Goal: Information Seeking & Learning: Learn about a topic

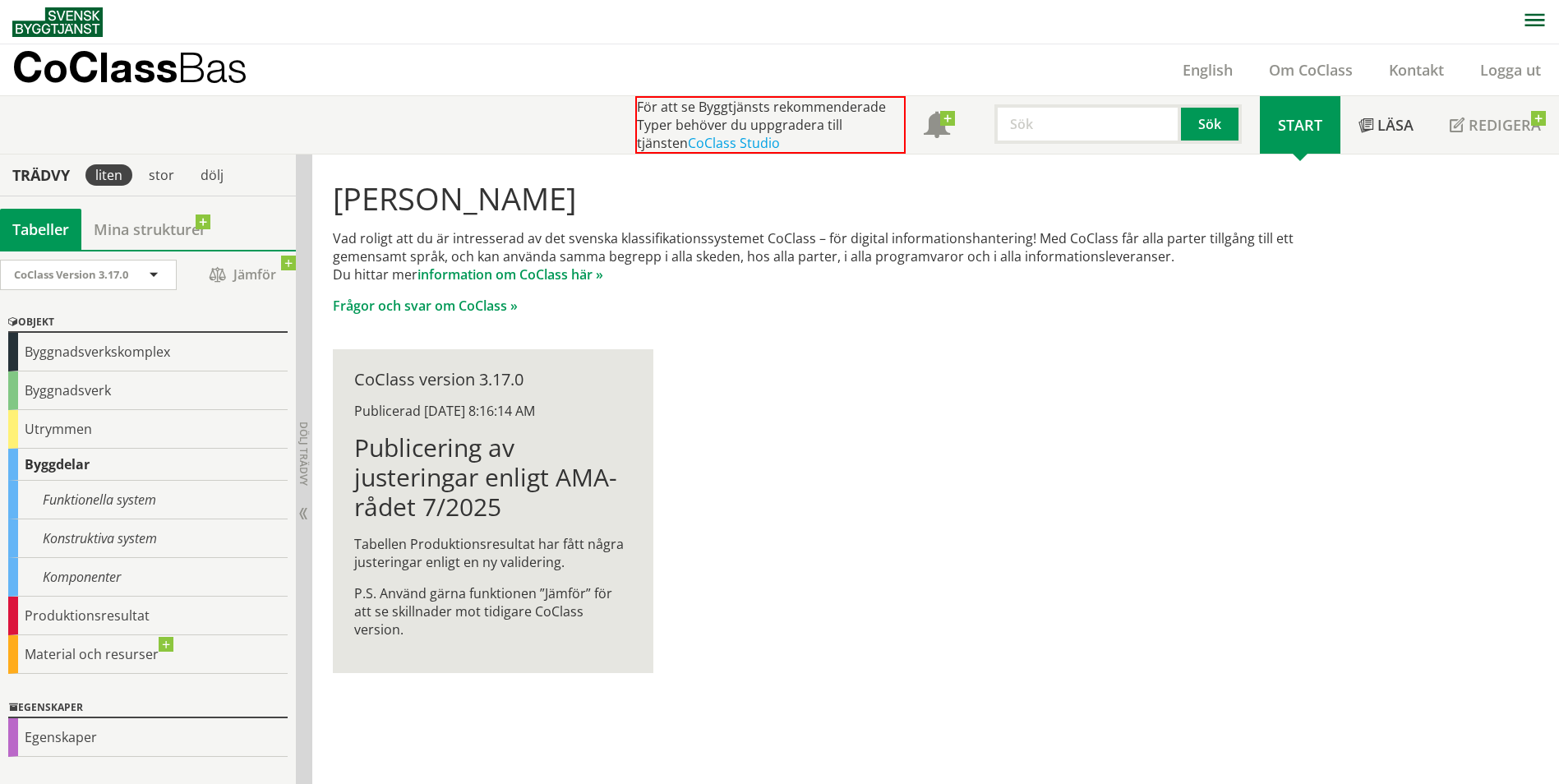
click at [850, 485] on div "[PERSON_NAME] Vad roligt att du är intresserad av det svenska klassifikationssy…" at bounding box center [837, 426] width 1052 height 545
click at [138, 618] on div "Produktionsresultat" at bounding box center [148, 615] width 279 height 39
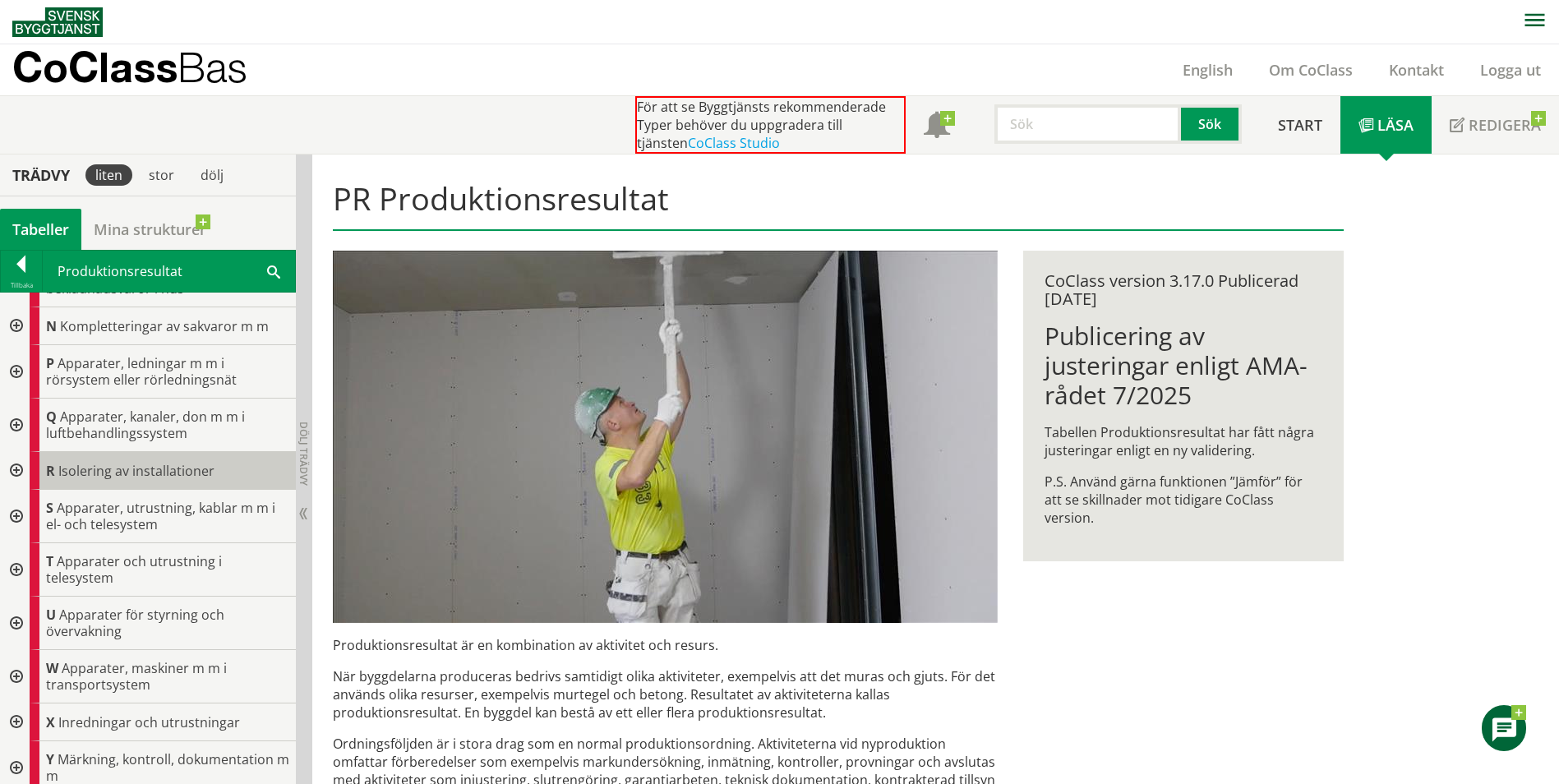
scroll to position [657, 0]
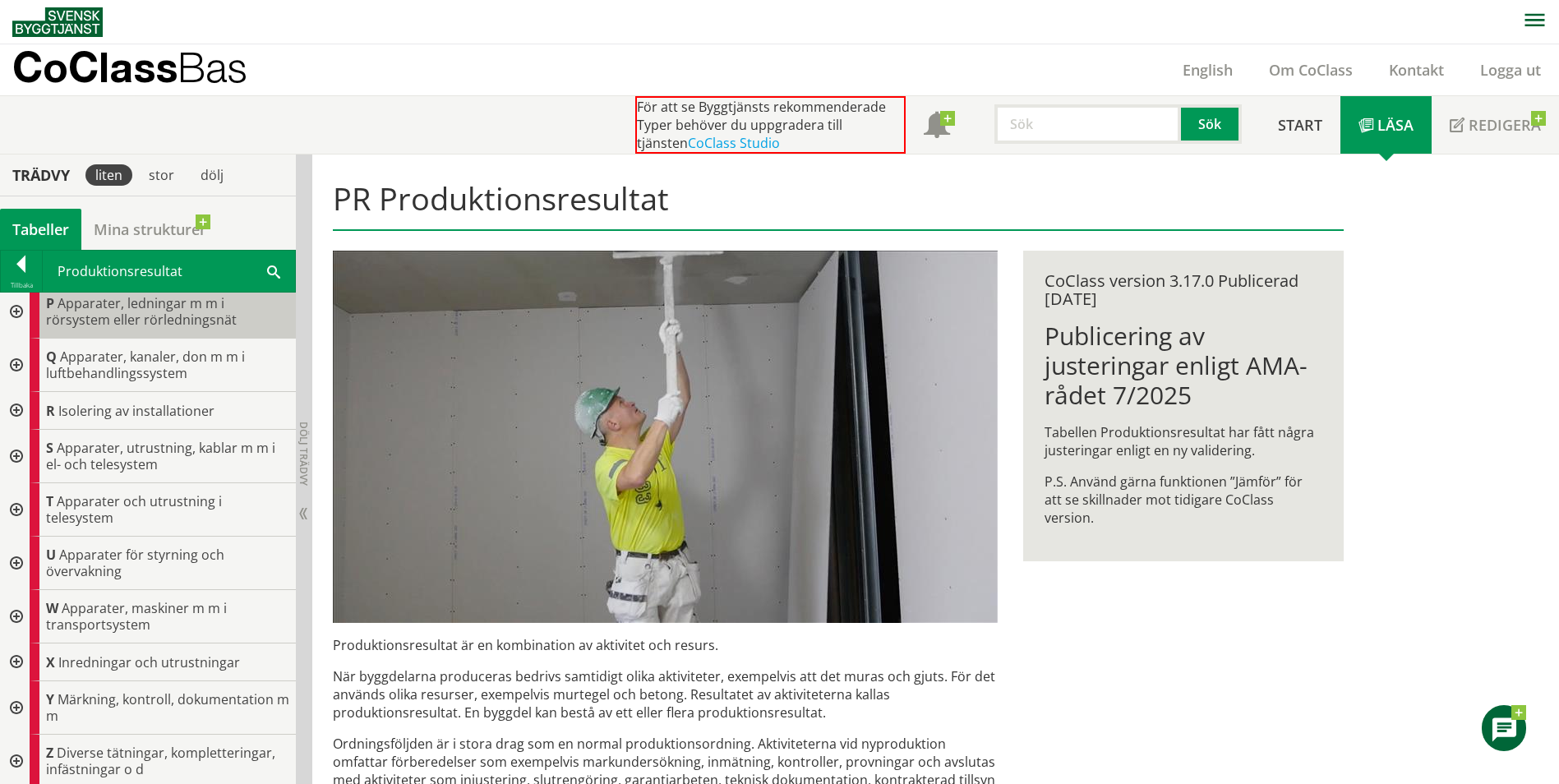
click at [189, 323] on span "Apparater, ledningar m m i rörsystem eller rörledningsnät" at bounding box center [141, 311] width 190 height 35
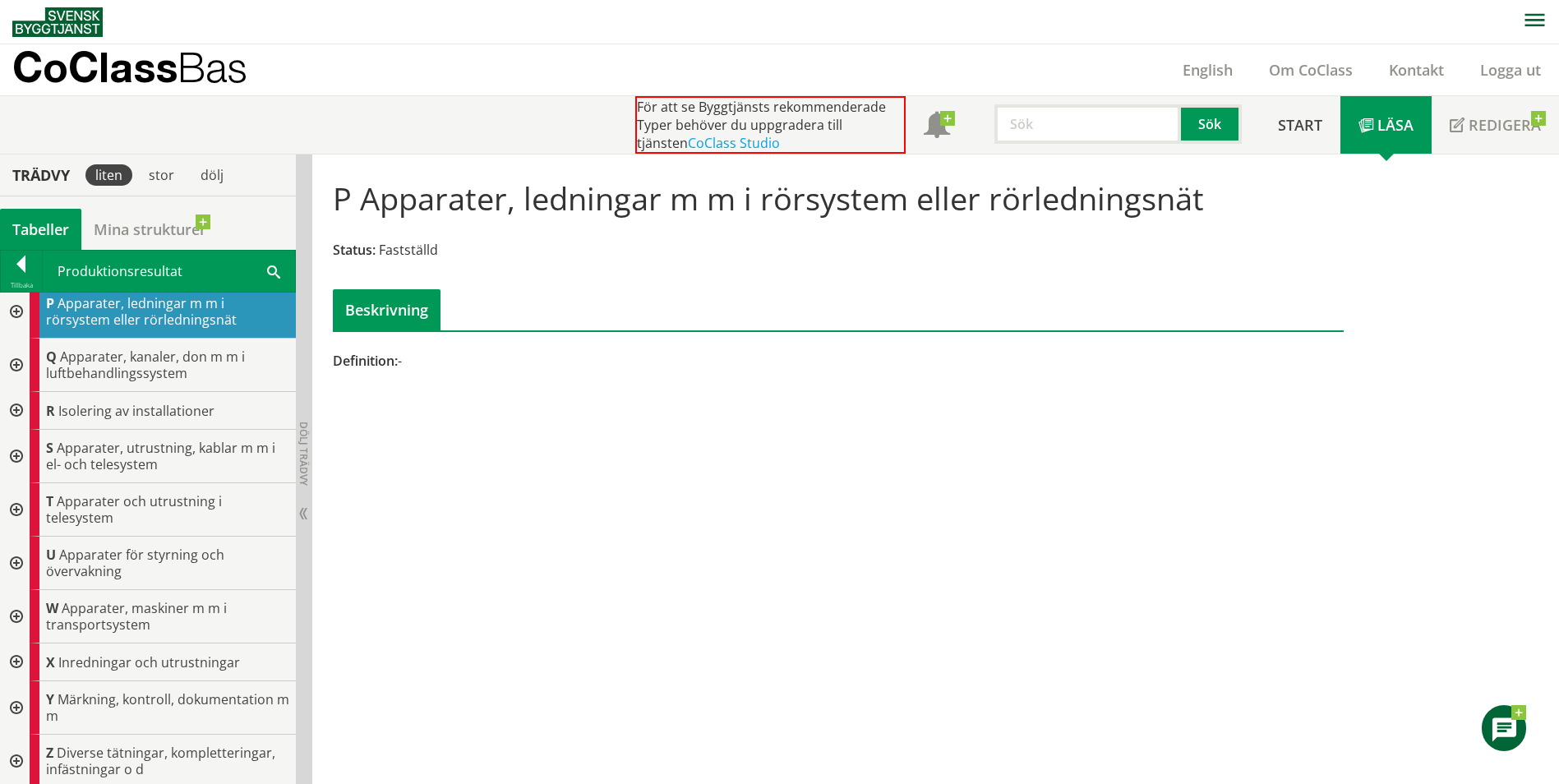
click at [18, 306] on div at bounding box center [15, 312] width 30 height 54
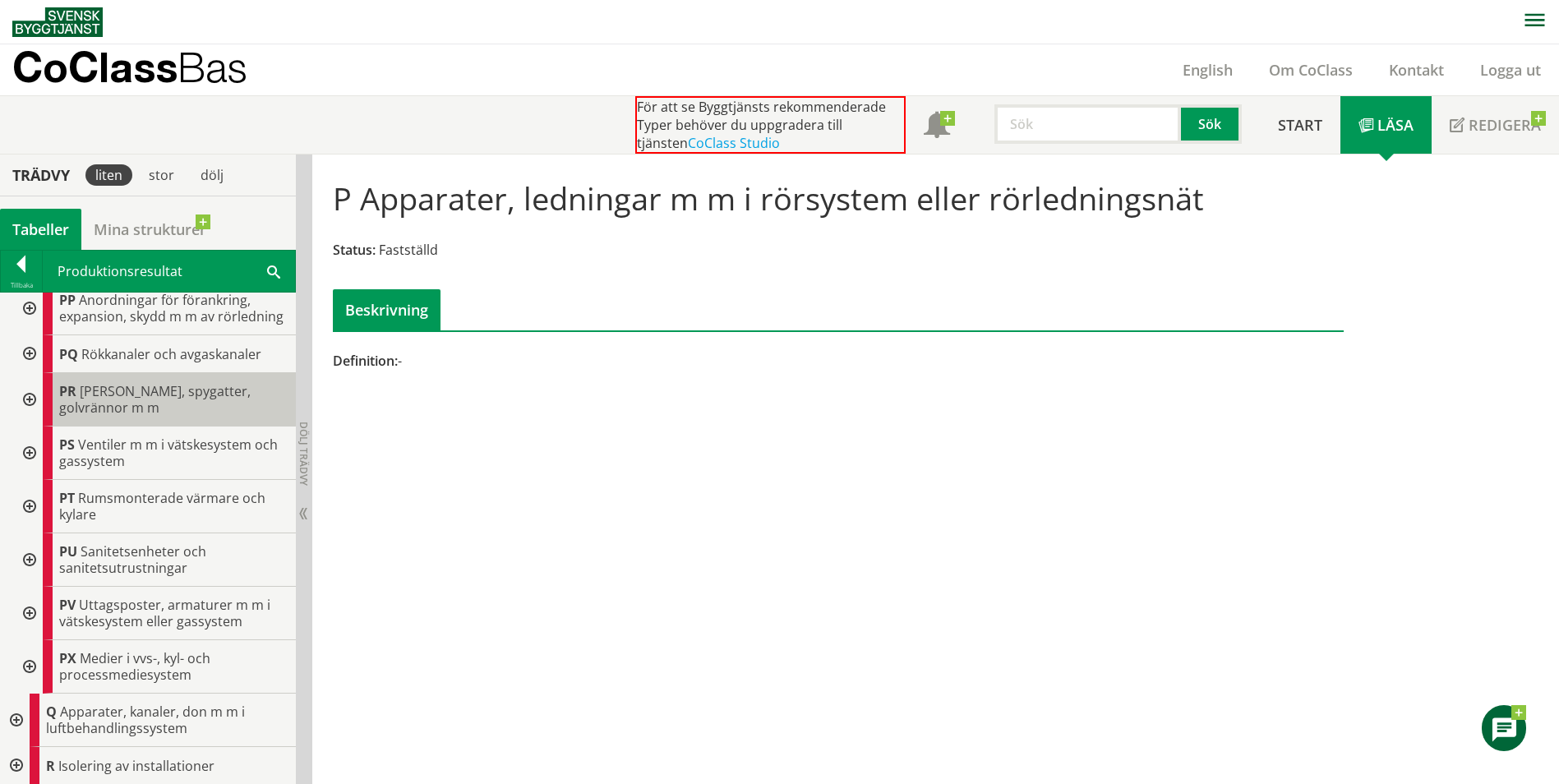
scroll to position [1314, 0]
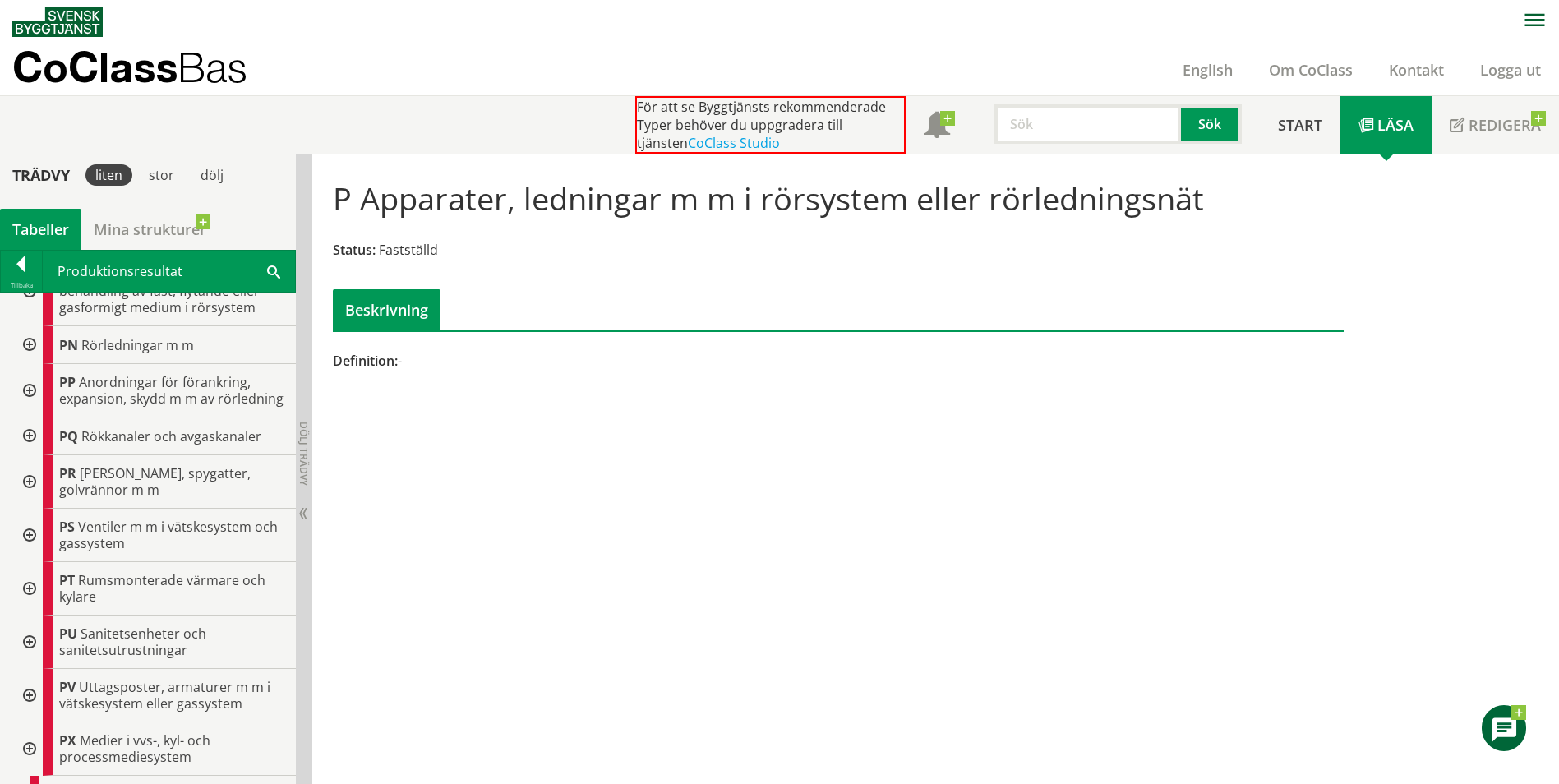
click at [30, 497] on div at bounding box center [28, 482] width 30 height 54
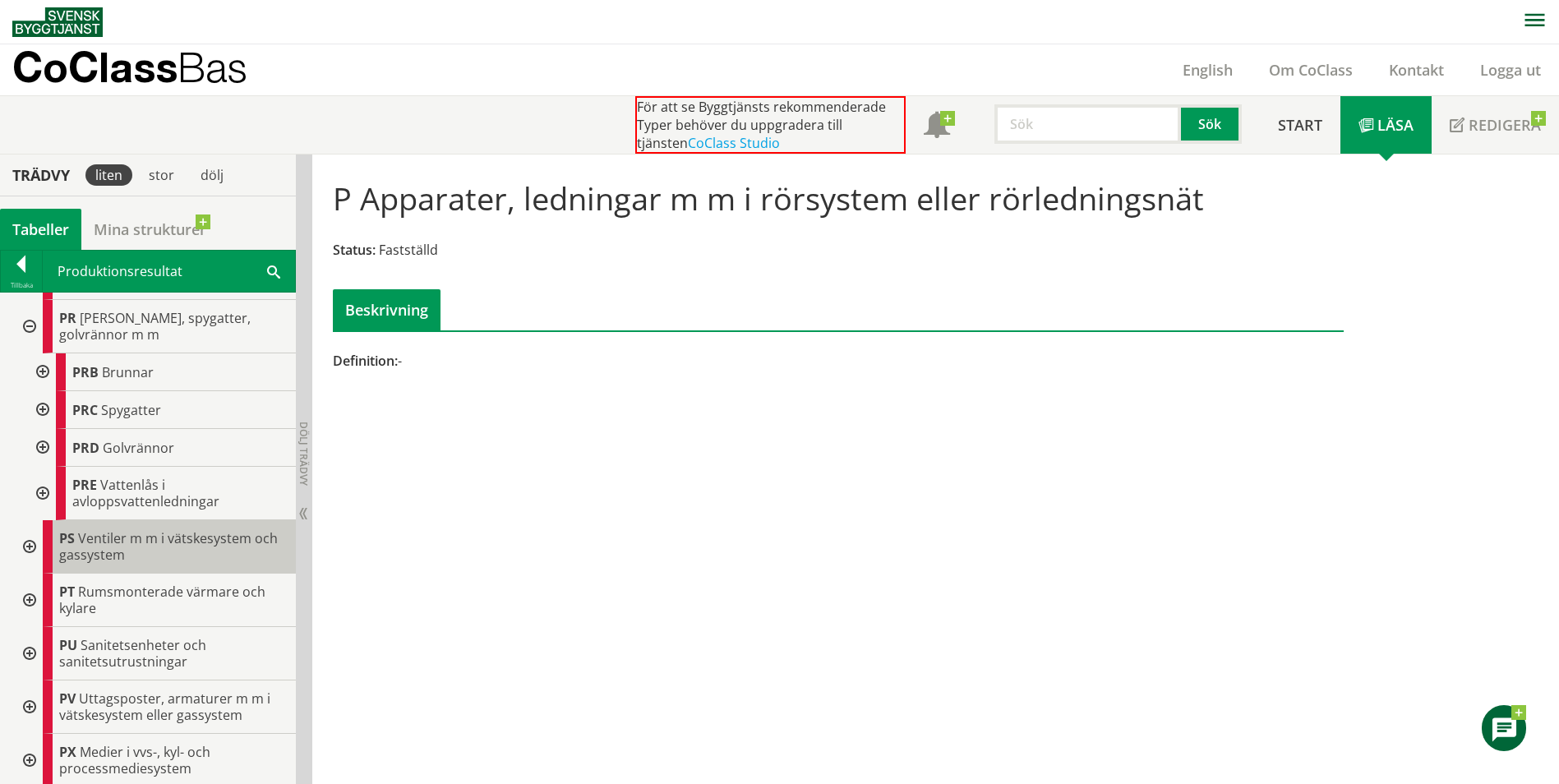
scroll to position [1478, 0]
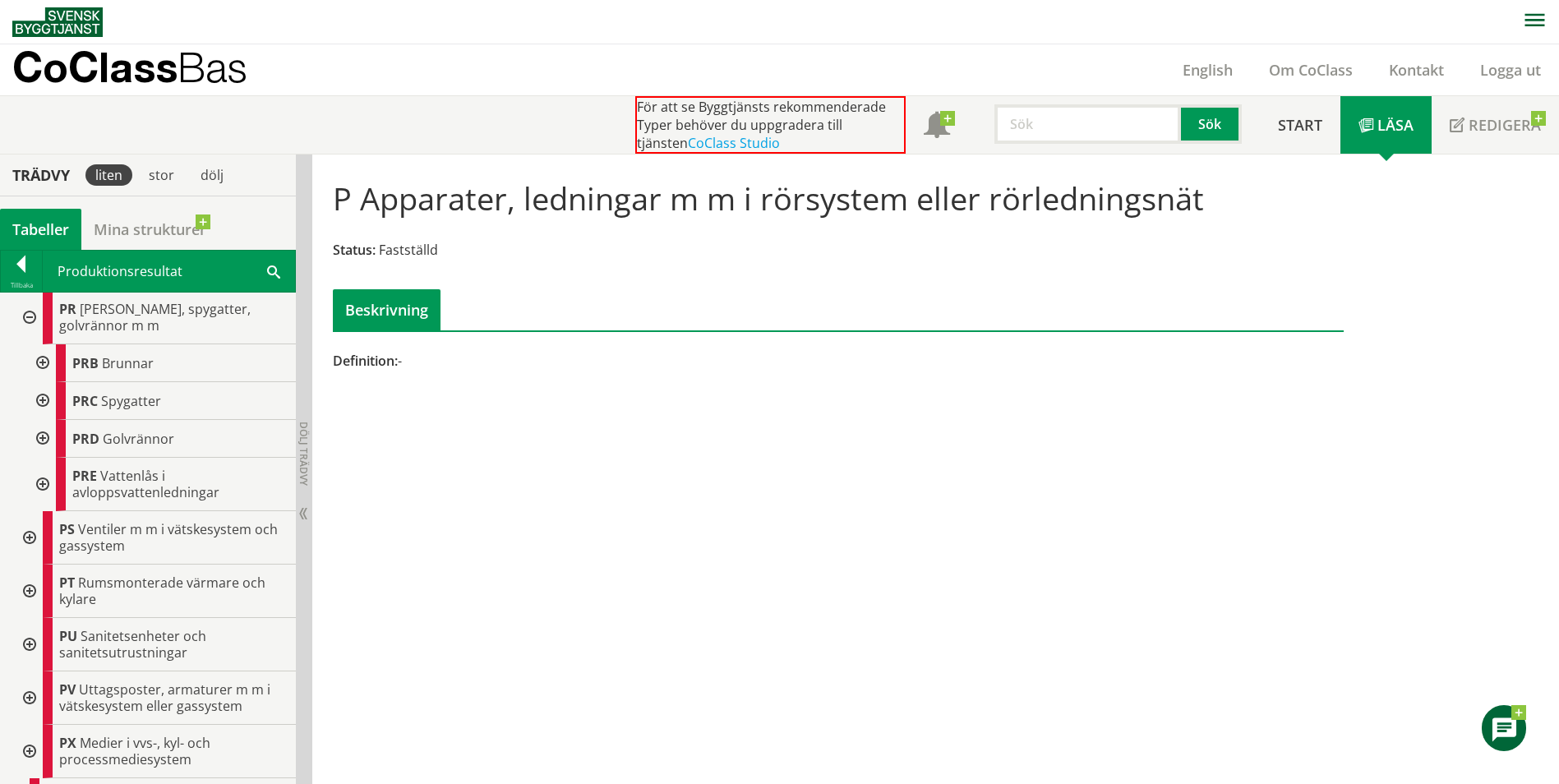
click at [40, 419] on div at bounding box center [41, 400] width 30 height 38
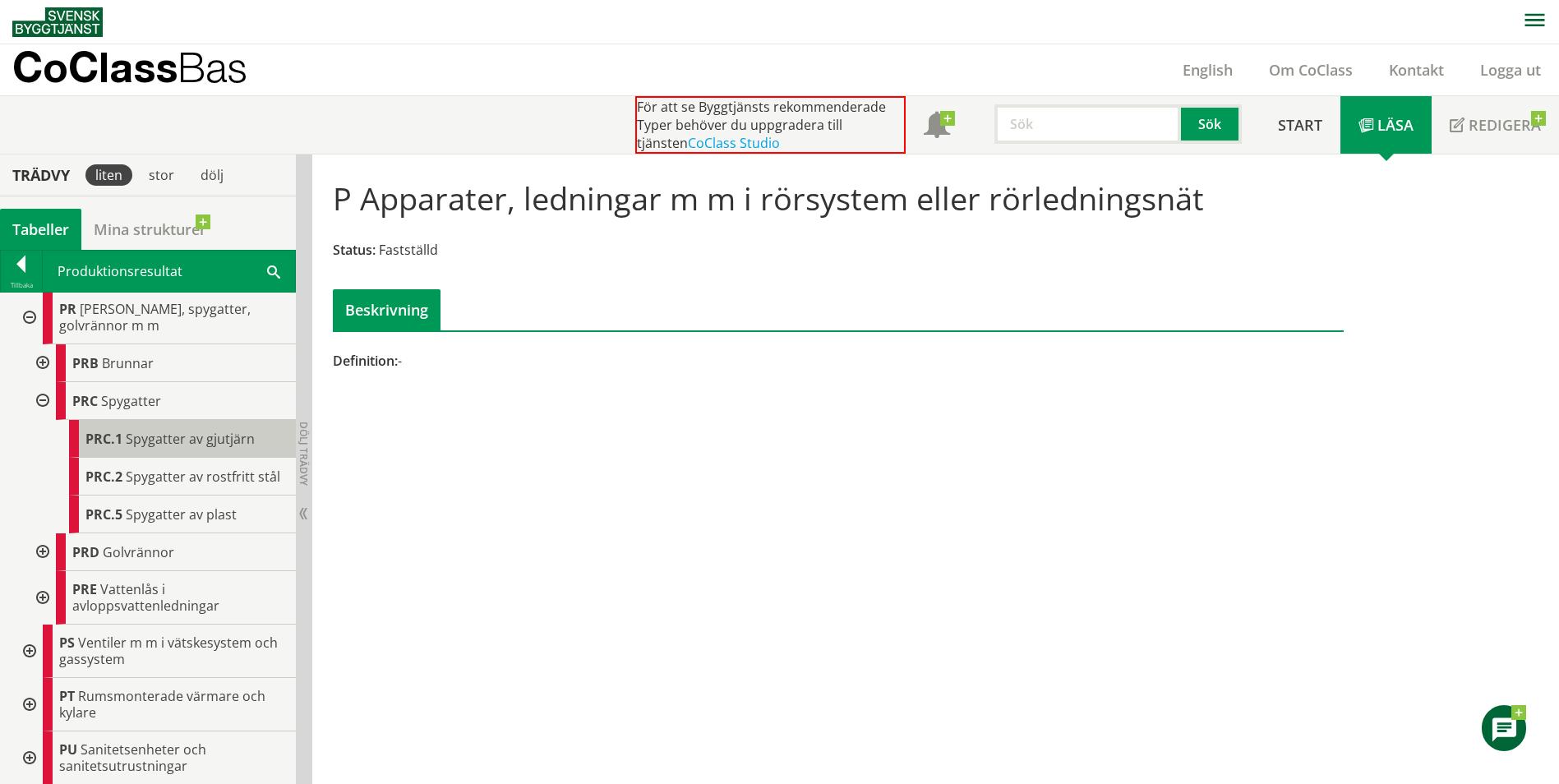
click at [140, 447] on span "Spygatter av gjutjärn" at bounding box center [189, 438] width 129 height 18
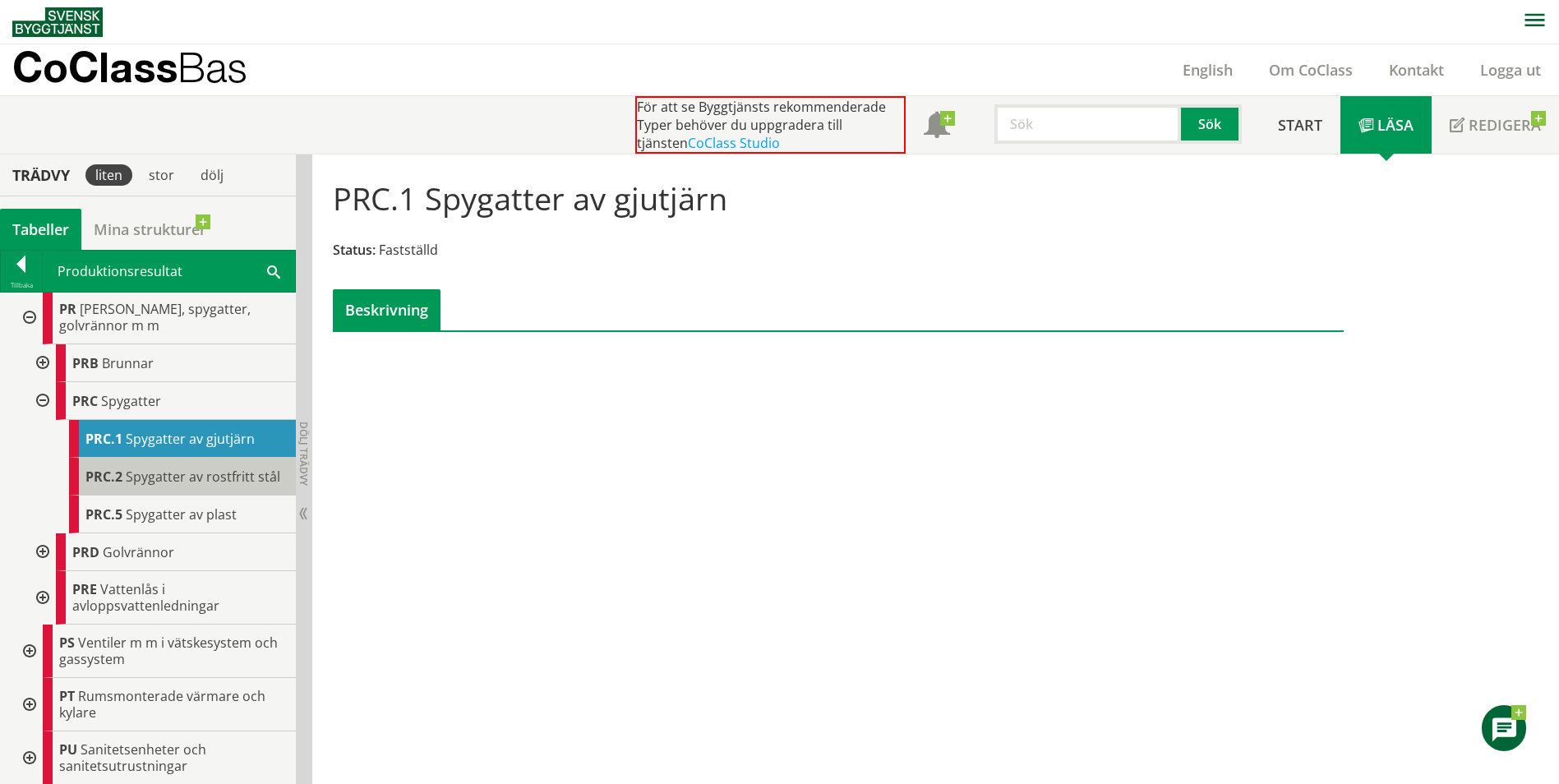
click at [180, 485] on span "Spygatter av rostfritt stål" at bounding box center [202, 476] width 155 height 18
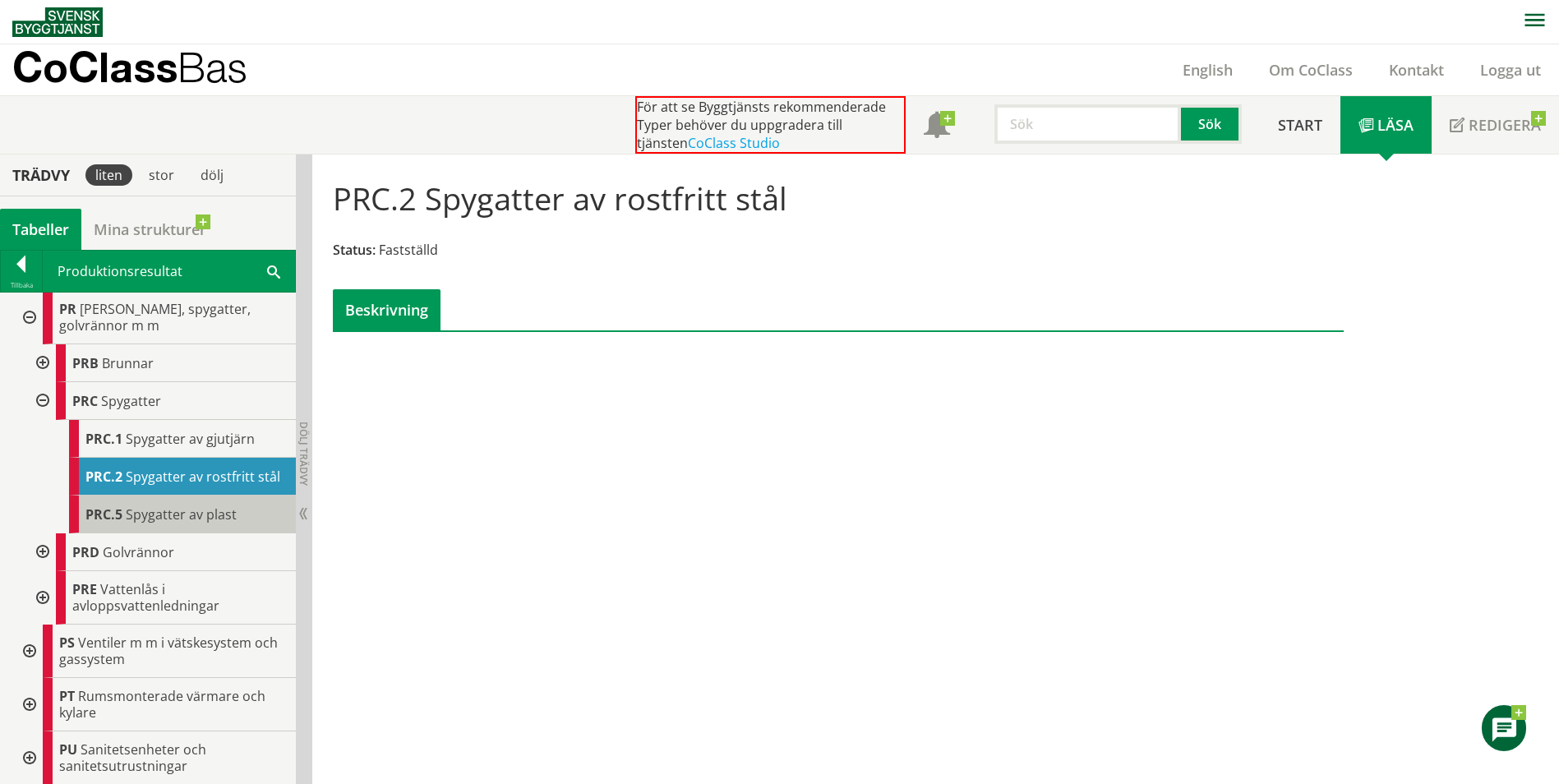
click at [191, 523] on span "Spygatter av plast" at bounding box center [180, 514] width 111 height 18
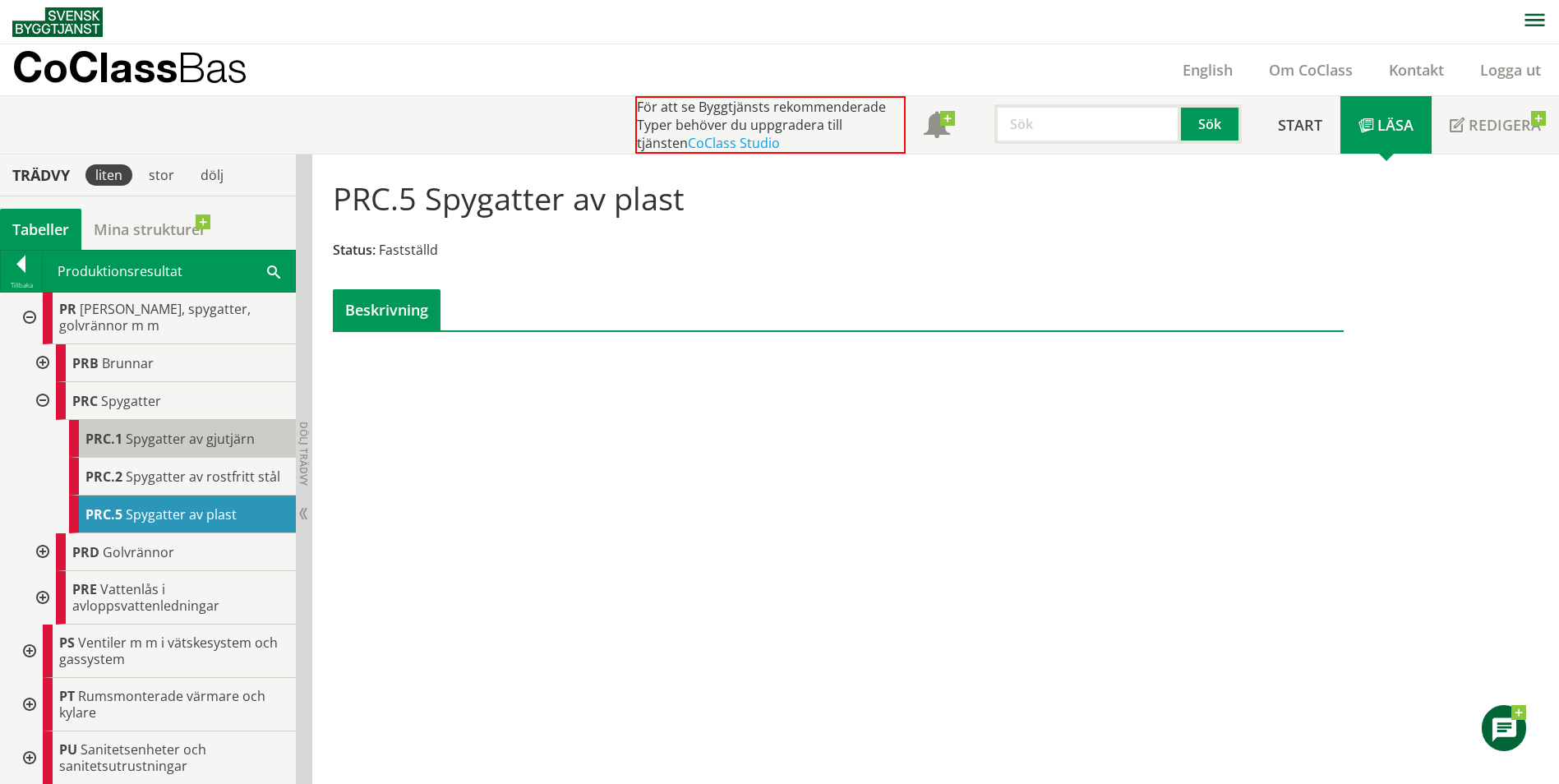
click at [180, 457] on div "PRC.1 Spygatter av gjutjärn" at bounding box center [182, 438] width 227 height 38
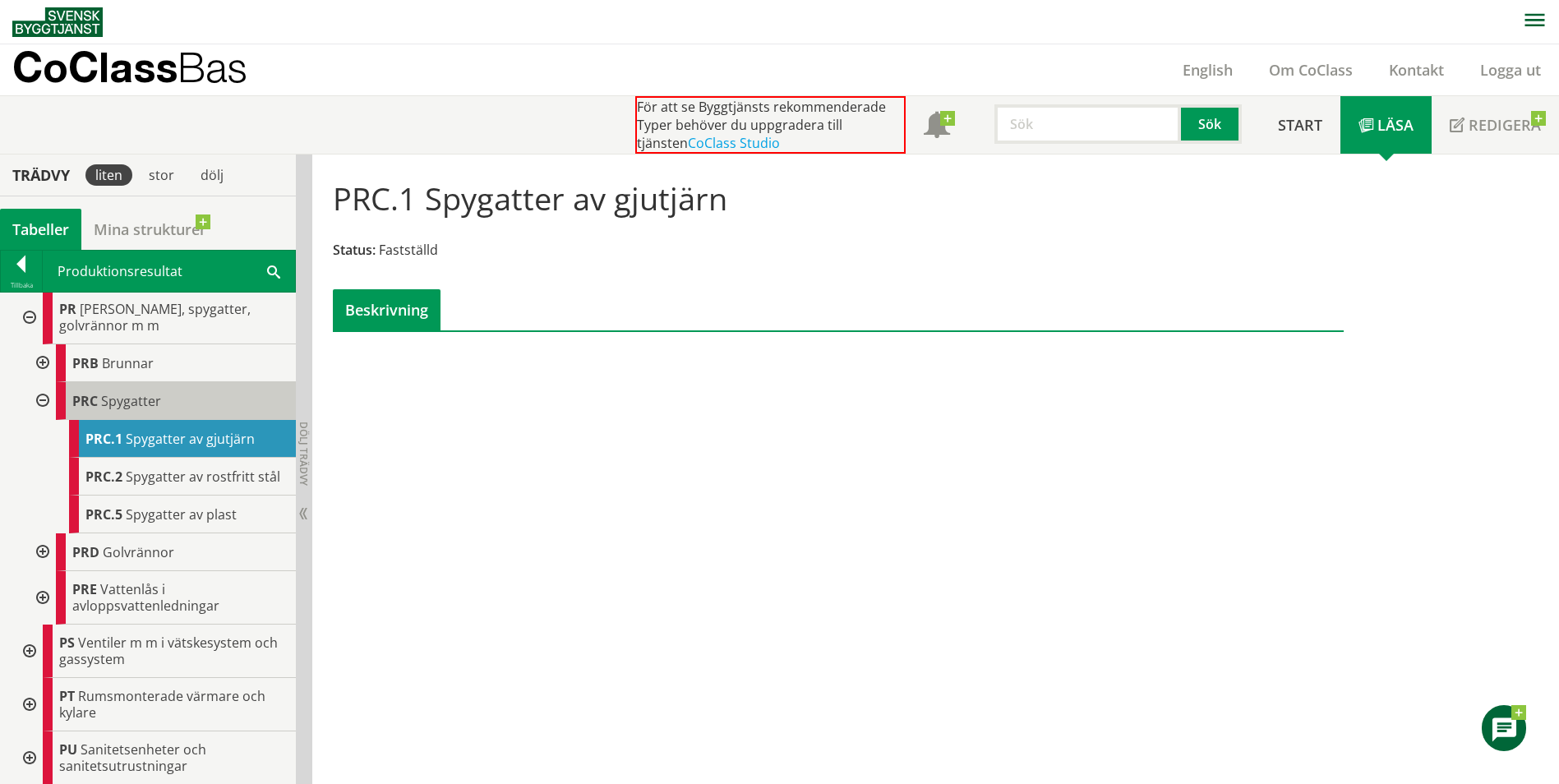
click at [172, 414] on div "PRC Spygatter" at bounding box center [175, 400] width 240 height 38
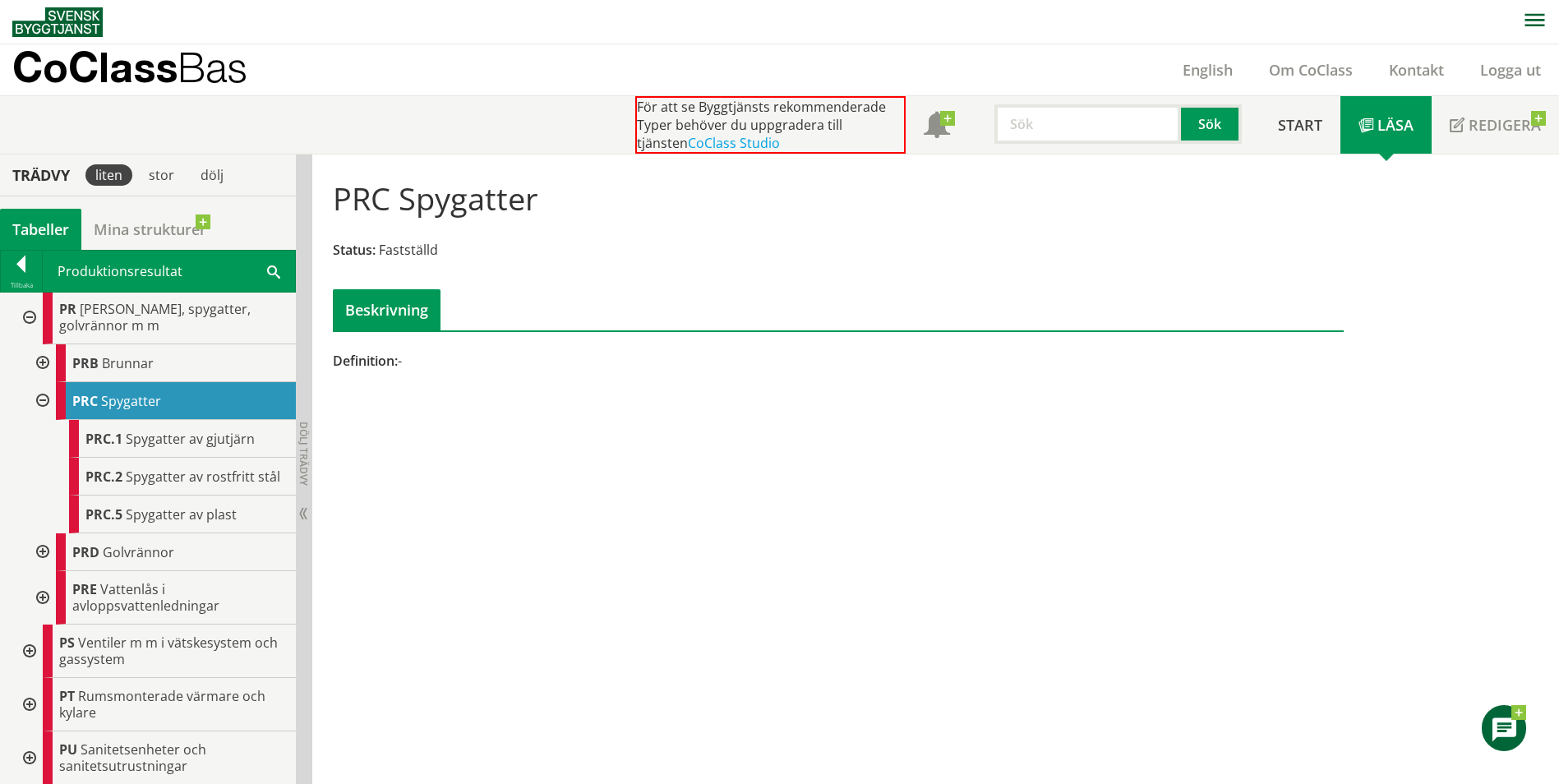
click at [40, 382] on div at bounding box center [41, 363] width 30 height 38
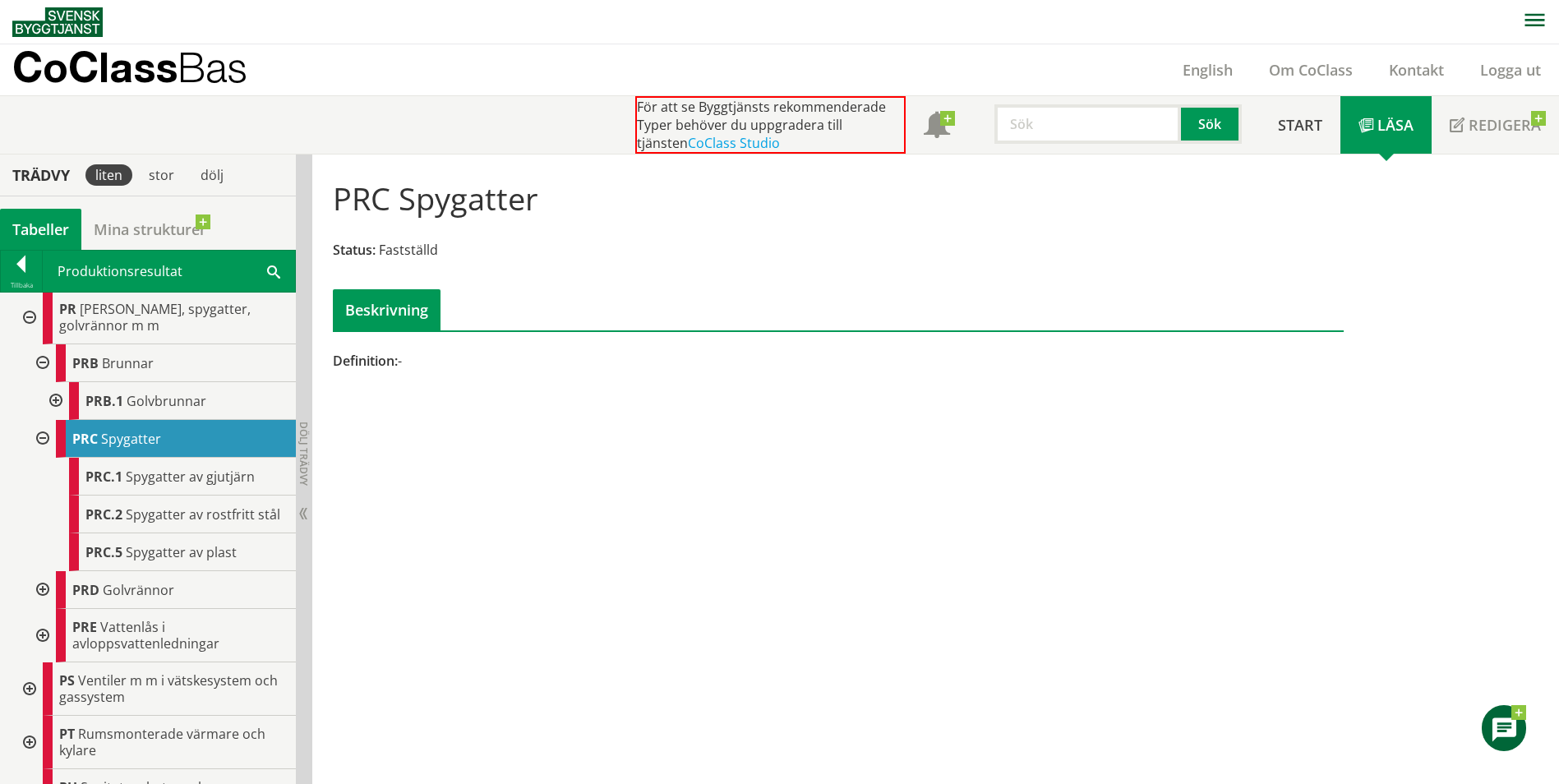
click at [58, 419] on div at bounding box center [55, 400] width 30 height 38
click at [52, 413] on div at bounding box center [55, 400] width 30 height 38
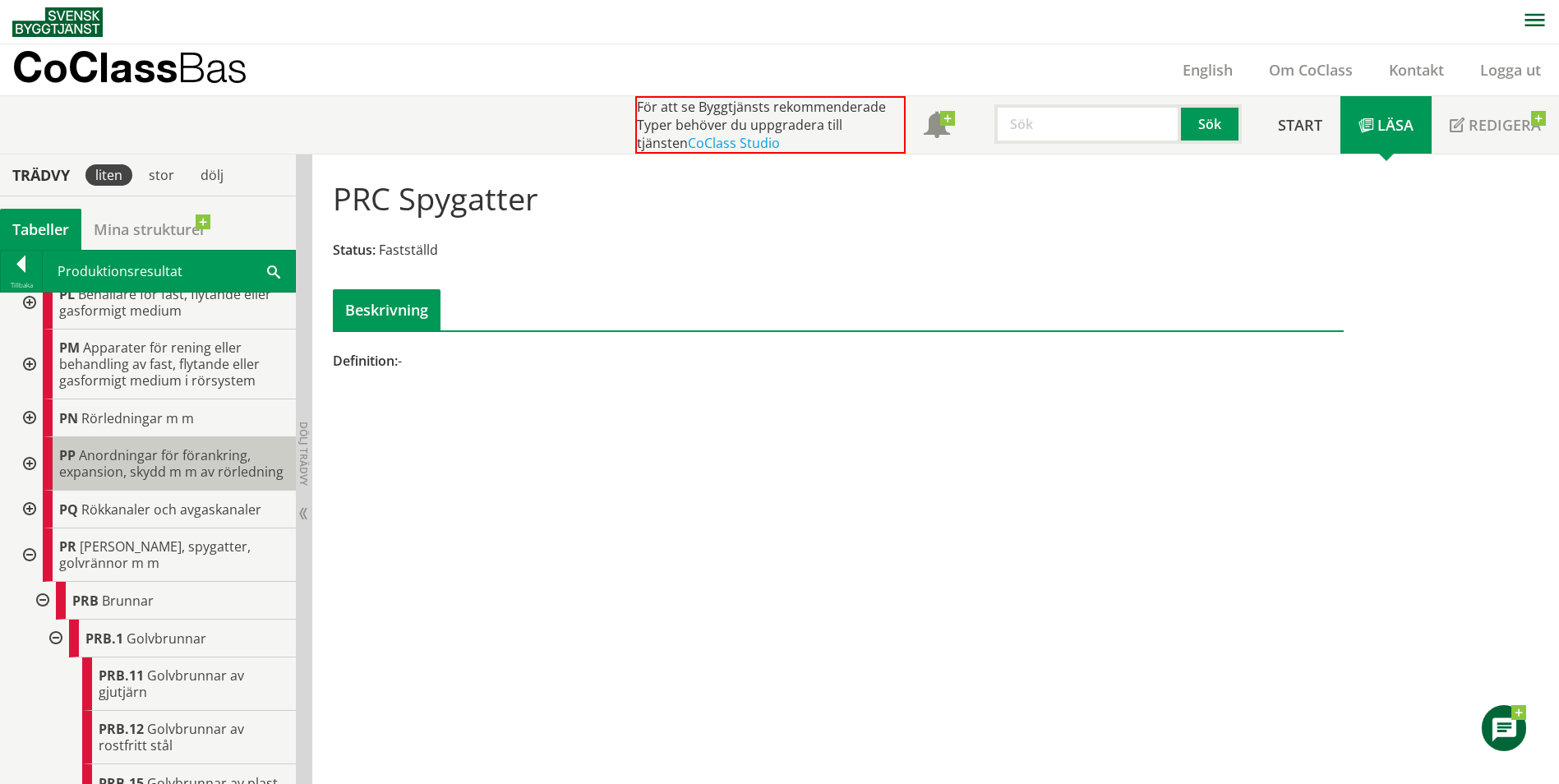
scroll to position [1232, 0]
